Goal: Obtain resource: Download file/media

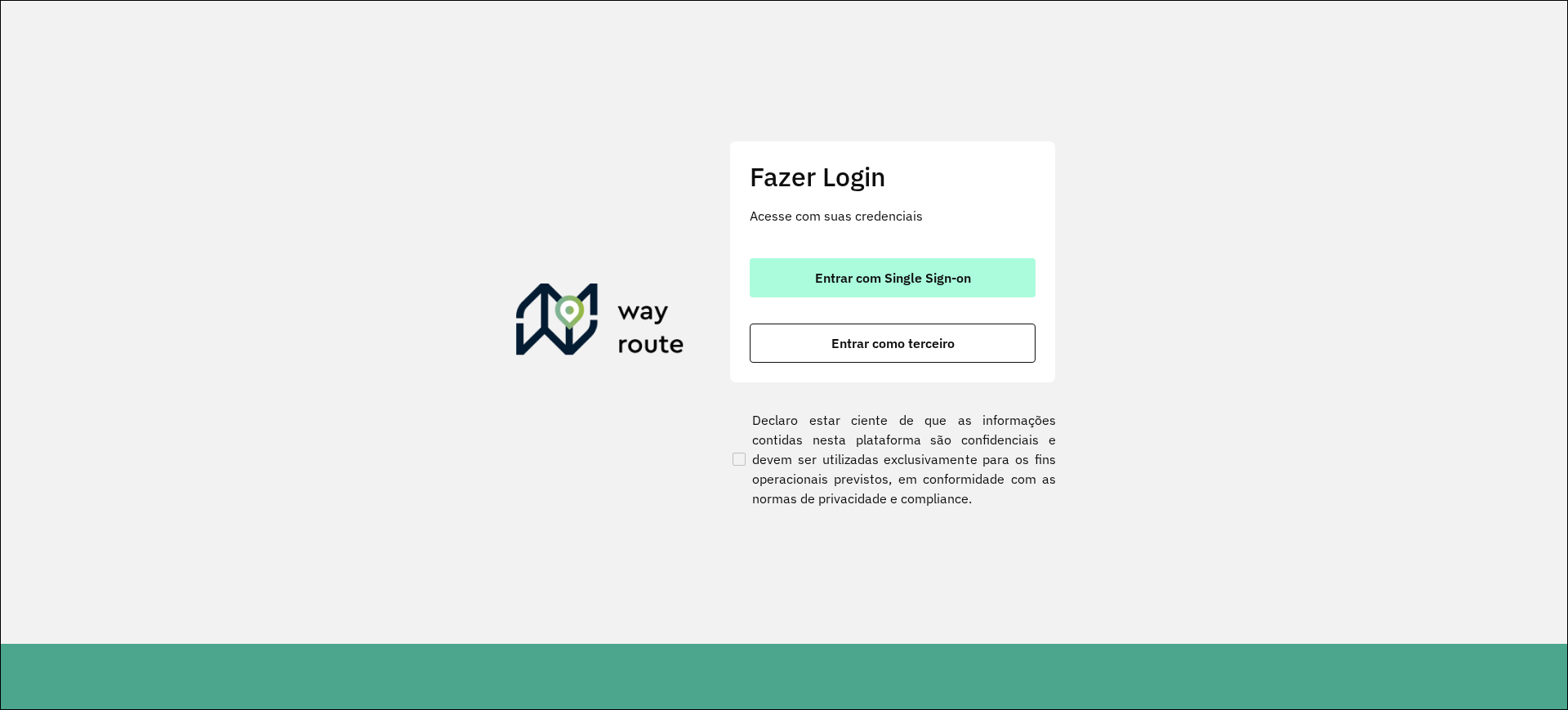
click at [879, 273] on span "Entrar com Single Sign-on" at bounding box center [893, 278] width 156 height 13
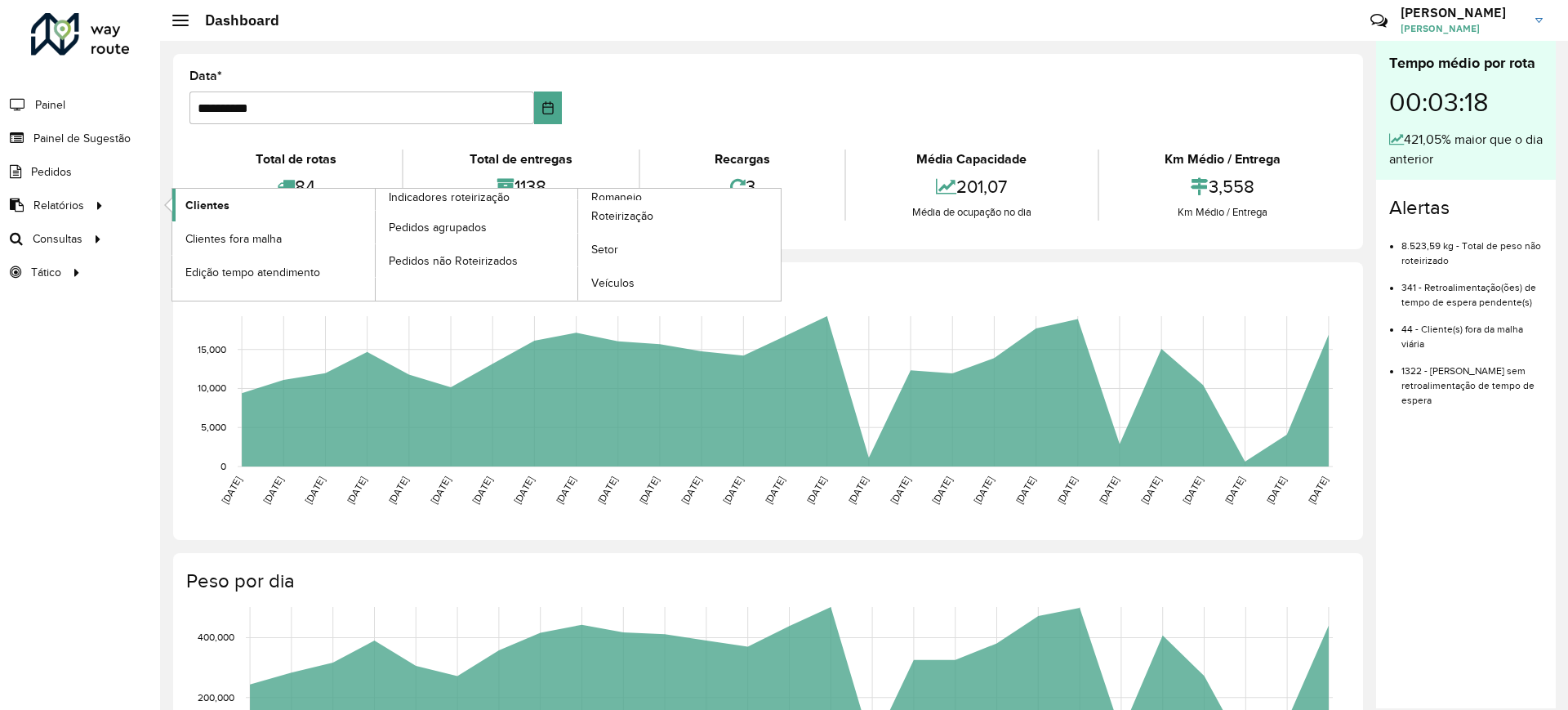
click at [208, 197] on span "Clientes" at bounding box center [207, 205] width 44 height 17
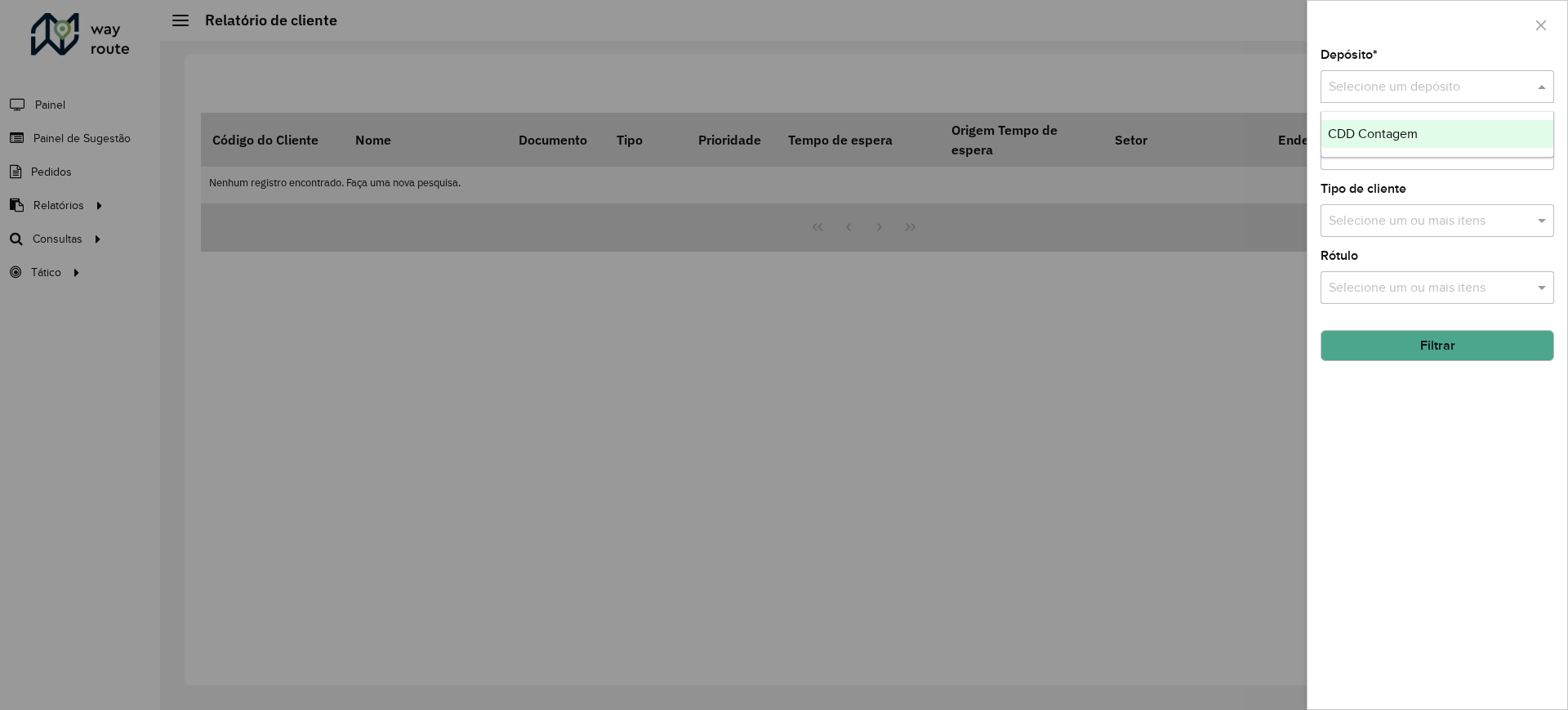
click at [1412, 91] on input "text" at bounding box center [1421, 87] width 184 height 20
click at [1403, 125] on div "CDD Contagem" at bounding box center [1437, 133] width 232 height 27
click at [1418, 341] on button "Filtrar" at bounding box center [1437, 345] width 233 height 31
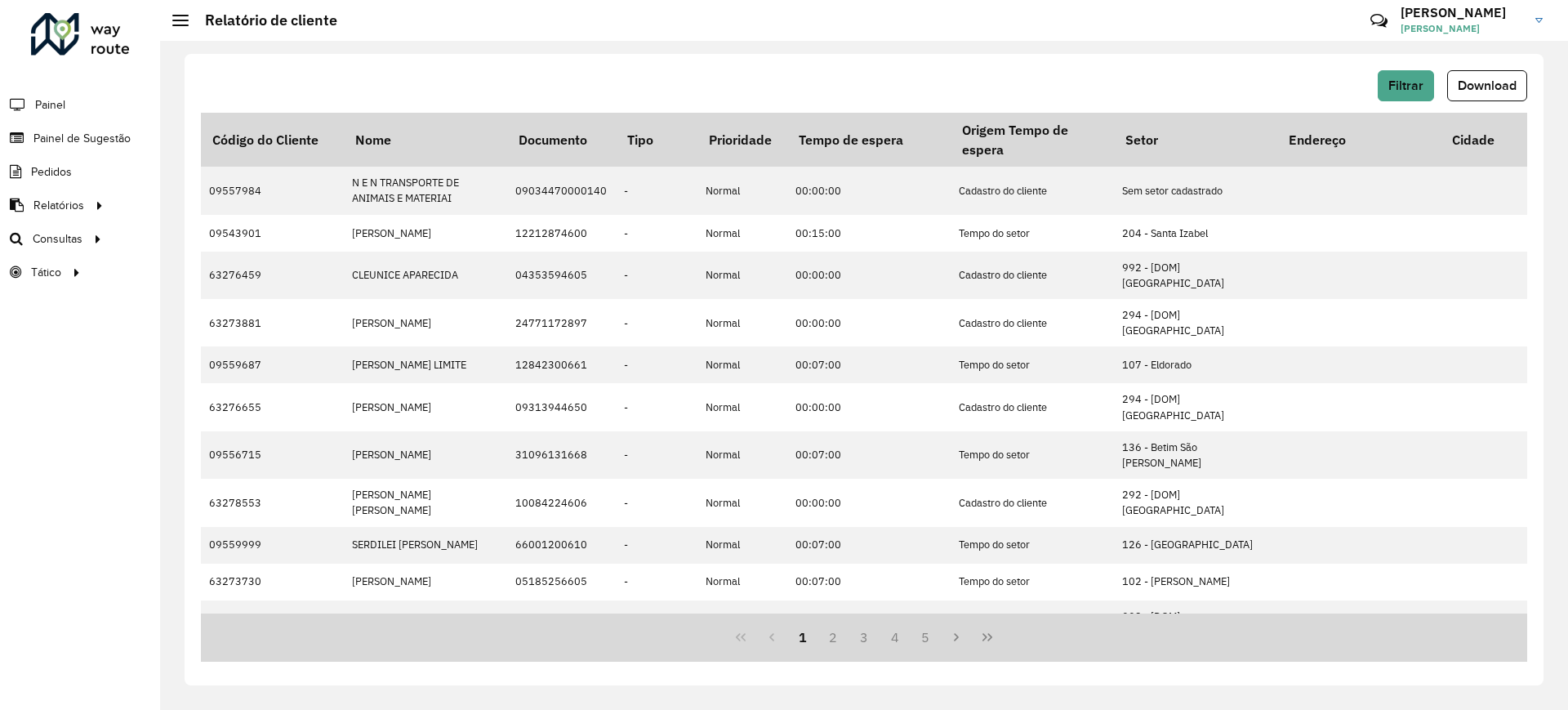
click at [1268, 655] on div "1 2 3 4 5" at bounding box center [864, 638] width 1326 height 48
click at [1507, 100] on button "Download" at bounding box center [1487, 86] width 80 height 31
